Goal: Find specific page/section: Find specific page/section

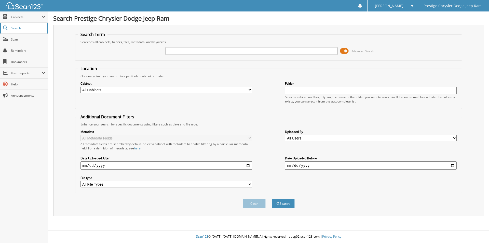
click at [17, 28] on span "Search" at bounding box center [28, 28] width 34 height 4
click at [17, 17] on span "Cabinets" at bounding box center [26, 17] width 31 height 4
click at [13, 18] on span "Cabinets" at bounding box center [26, 17] width 31 height 4
click at [8, 18] on span "Cabinets" at bounding box center [24, 16] width 48 height 11
click at [11, 51] on link "Search" at bounding box center [24, 50] width 48 height 11
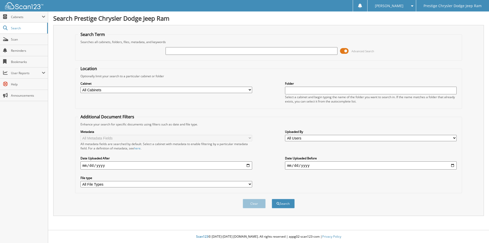
click at [9, 125] on div "Close Cabinets My Company Email Addresses Search Scan" at bounding box center [24, 126] width 48 height 231
click at [285, 204] on button "Search" at bounding box center [283, 203] width 23 height 9
drag, startPoint x: 17, startPoint y: 15, endPoint x: 20, endPoint y: 19, distance: 5.1
click at [17, 15] on span "Cabinets" at bounding box center [26, 17] width 31 height 4
click at [24, 30] on span "My Company" at bounding box center [26, 28] width 37 height 5
